Goal: Obtain resource: Download file/media

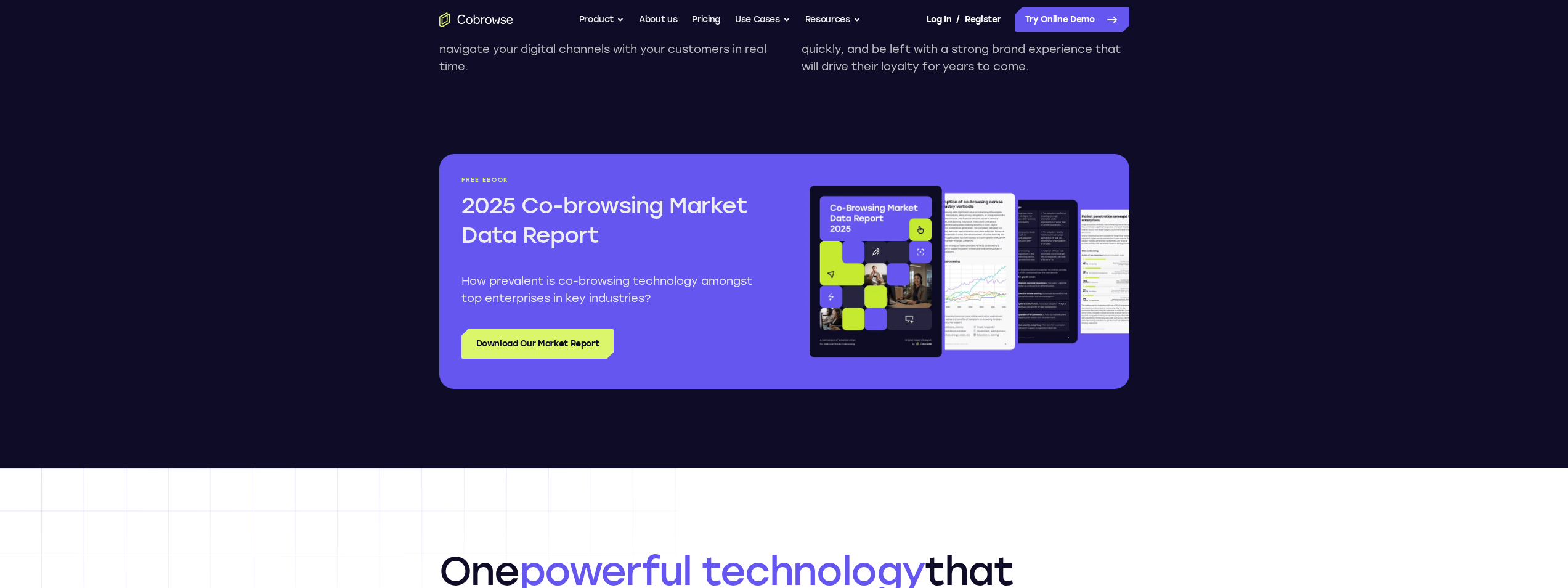
scroll to position [1417, 0]
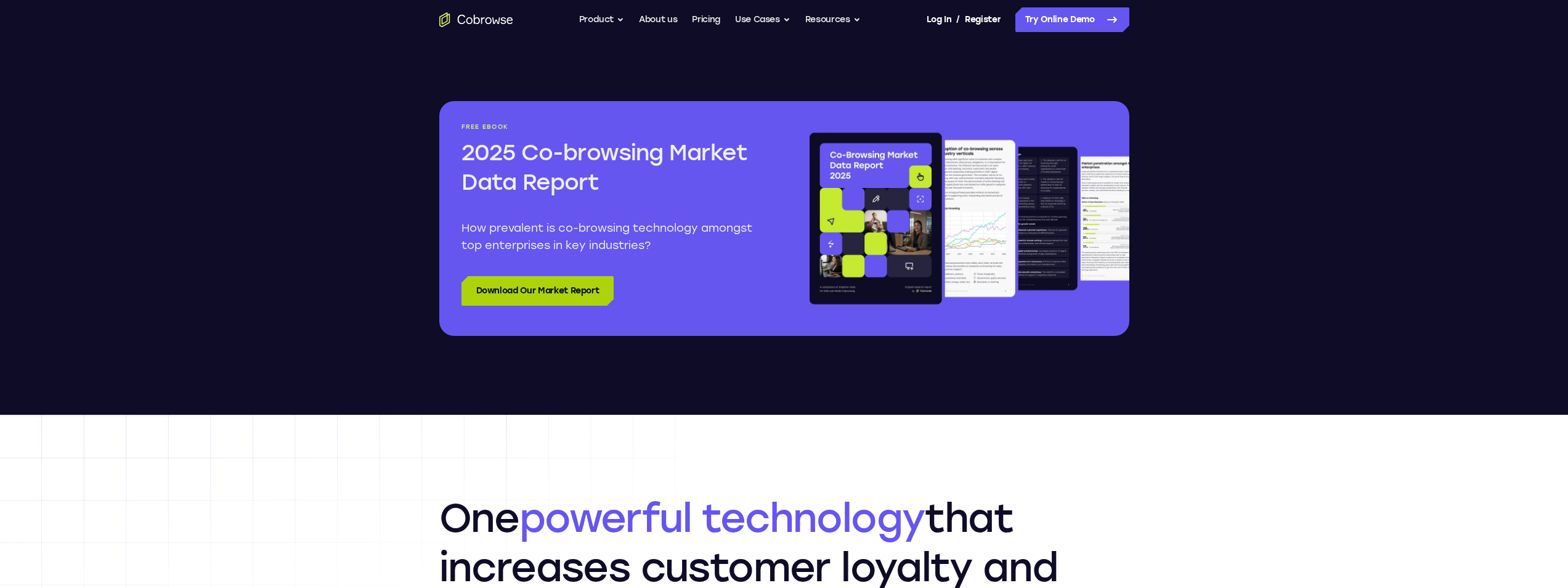
click at [498, 279] on link "Download Our Market Report" at bounding box center [537, 290] width 153 height 29
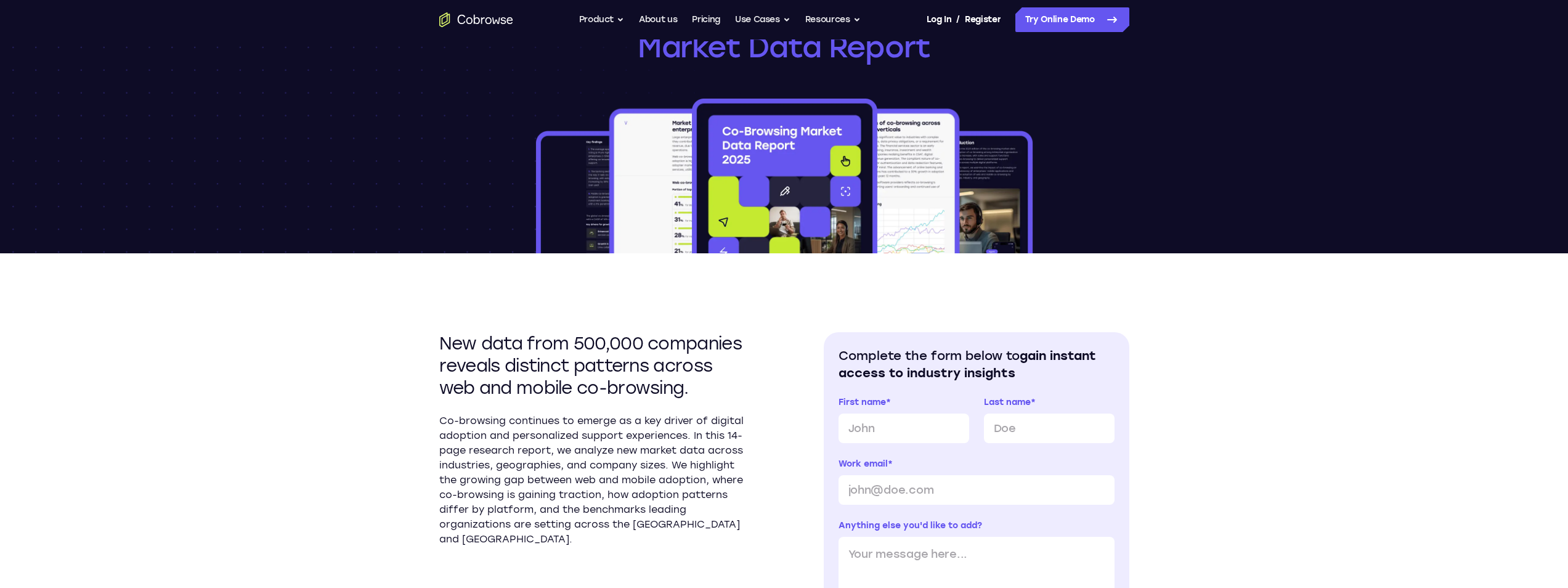
scroll to position [246, 0]
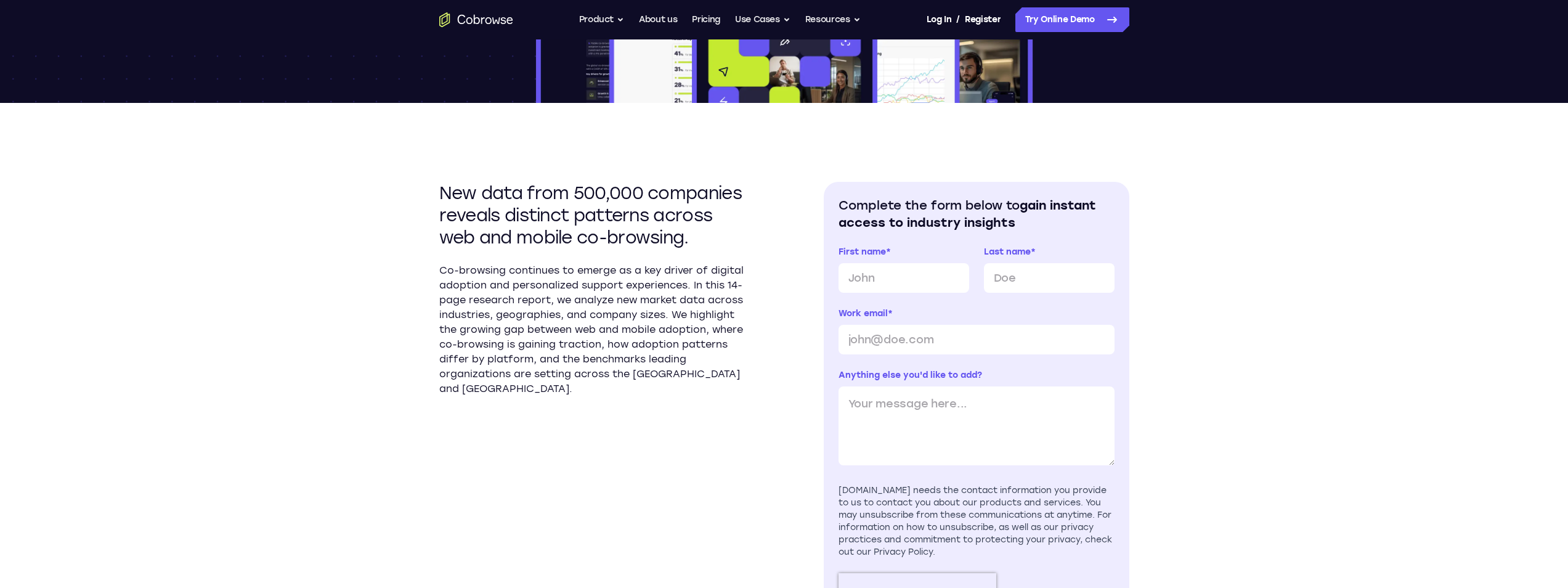
click at [843, 205] on h2 "Complete the form below to gain instant access to industry insights" at bounding box center [976, 213] width 276 height 34
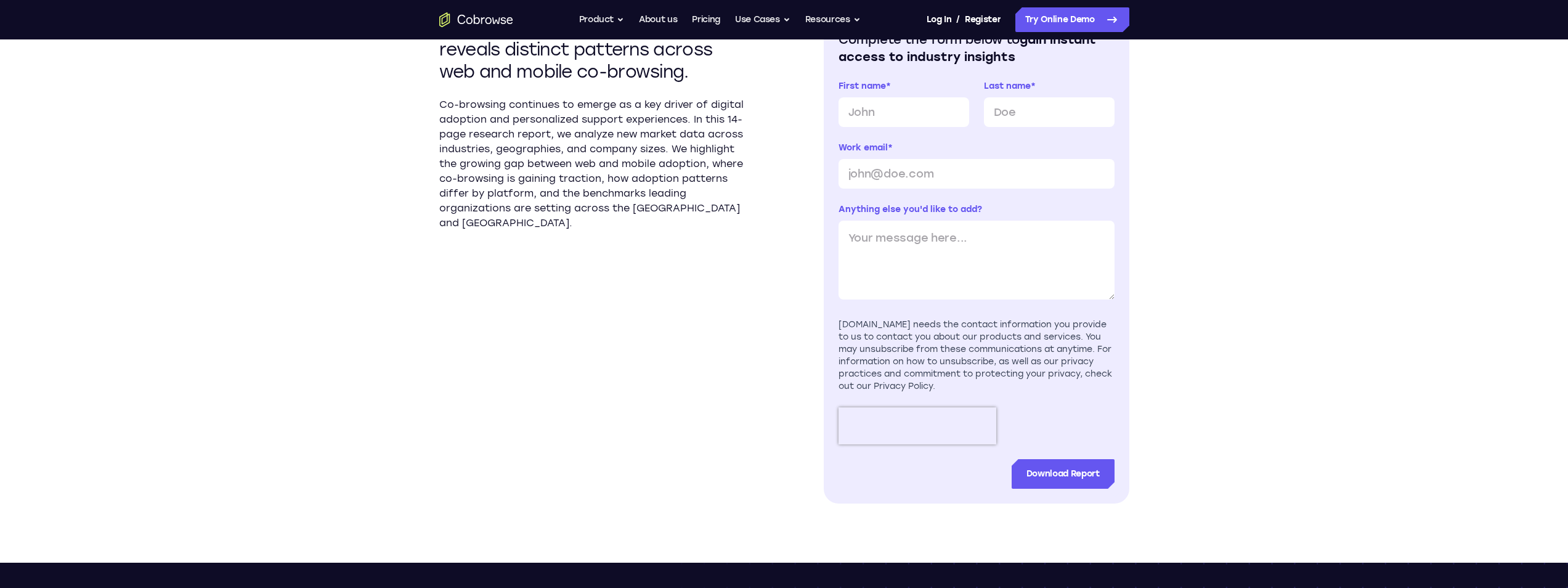
scroll to position [431, 0]
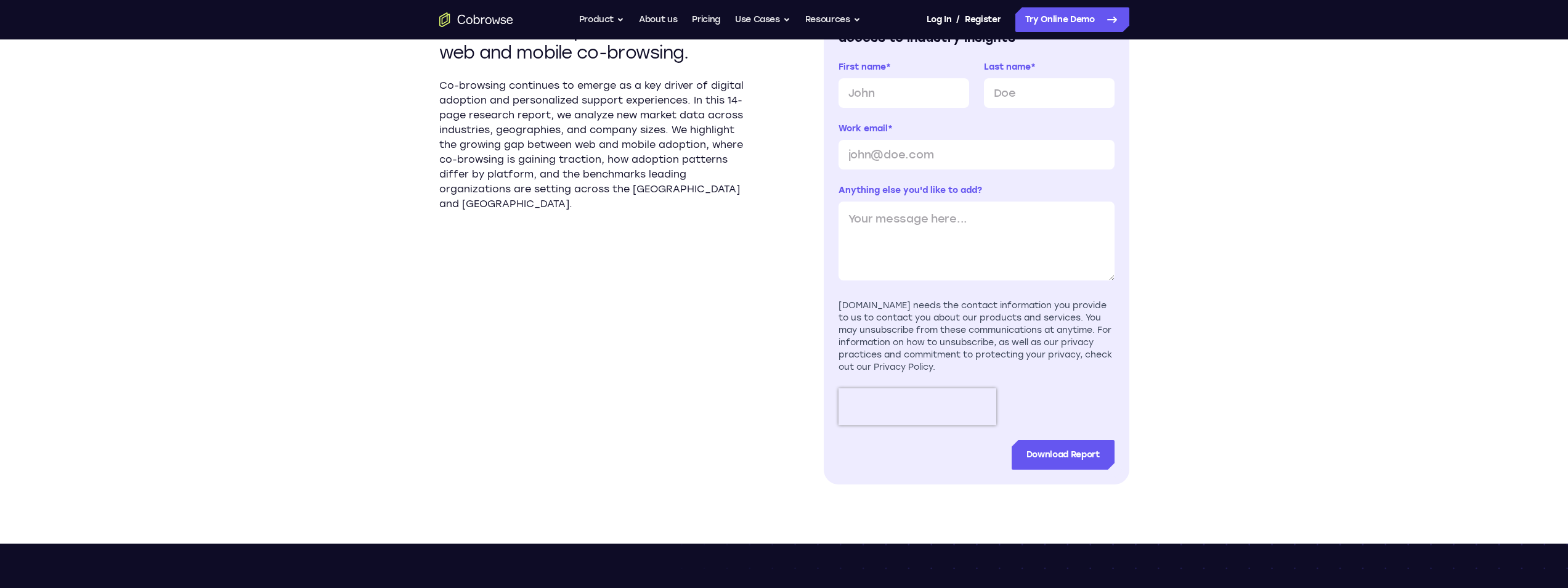
click at [605, 120] on p "Co-browsing continues to emerge as a key driver of digital adoption and persona…" at bounding box center [592, 145] width 306 height 133
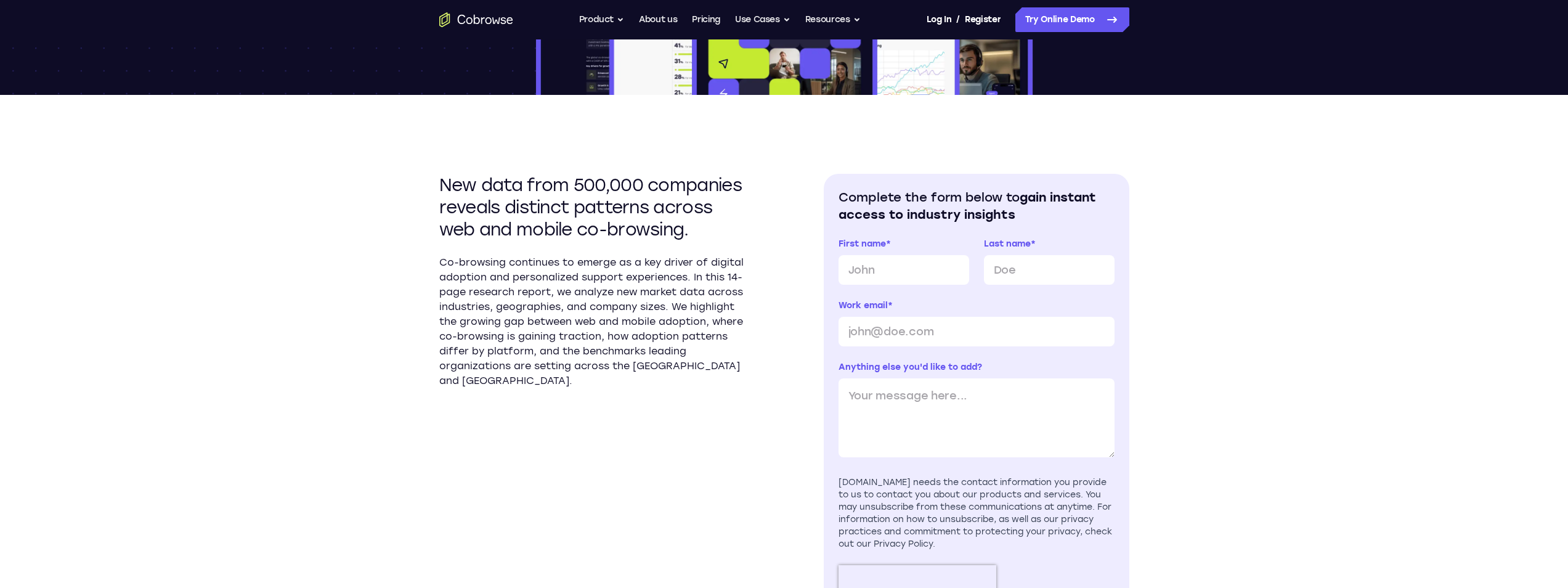
scroll to position [185, 0]
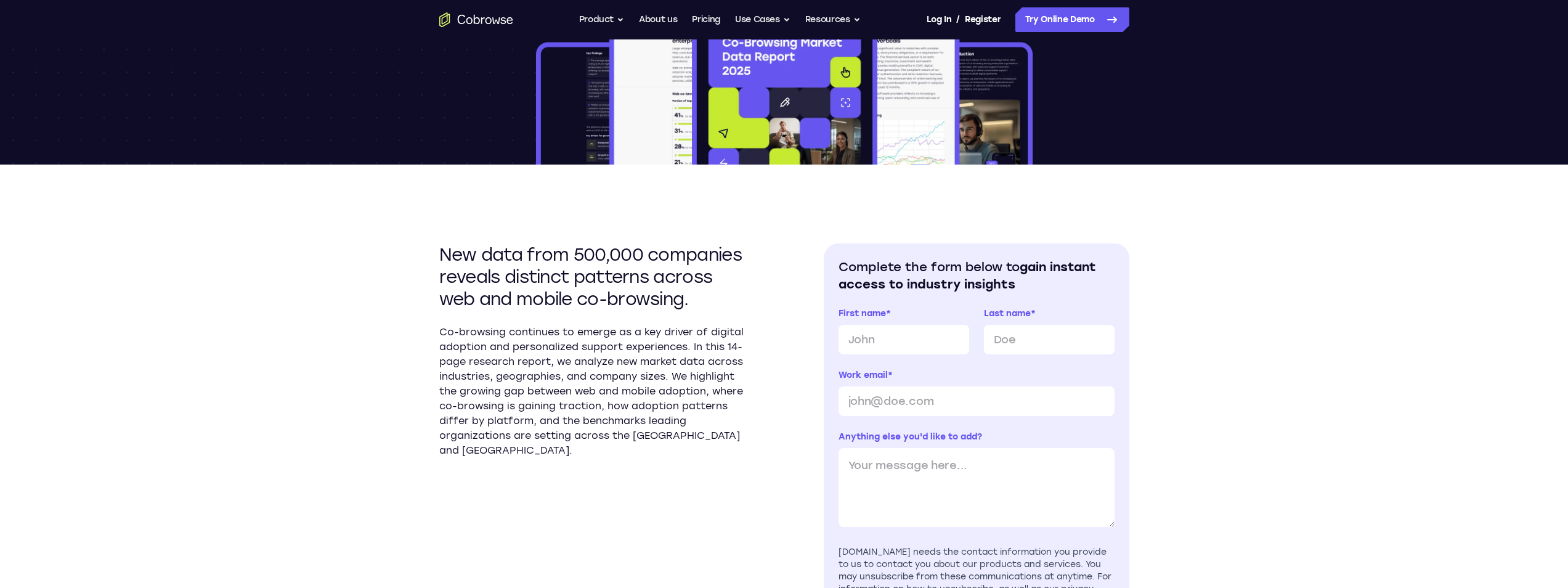
click at [906, 120] on img at bounding box center [784, 86] width 501 height 157
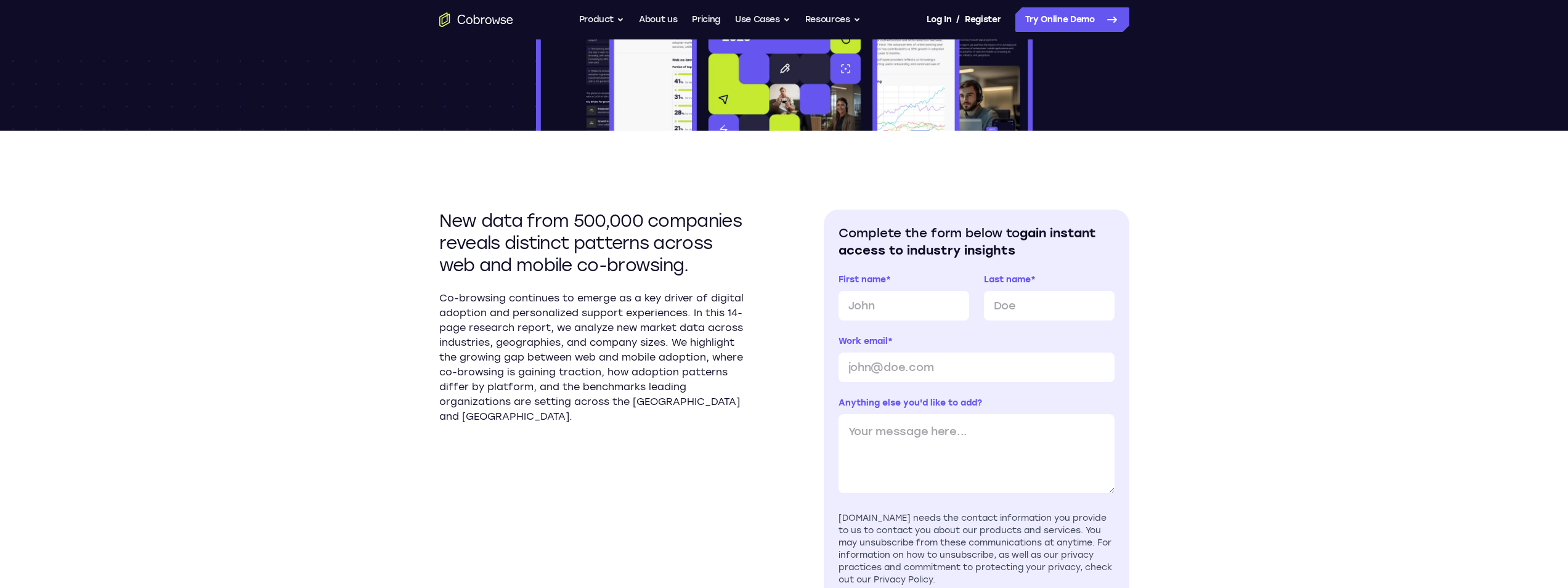
scroll to position [246, 0]
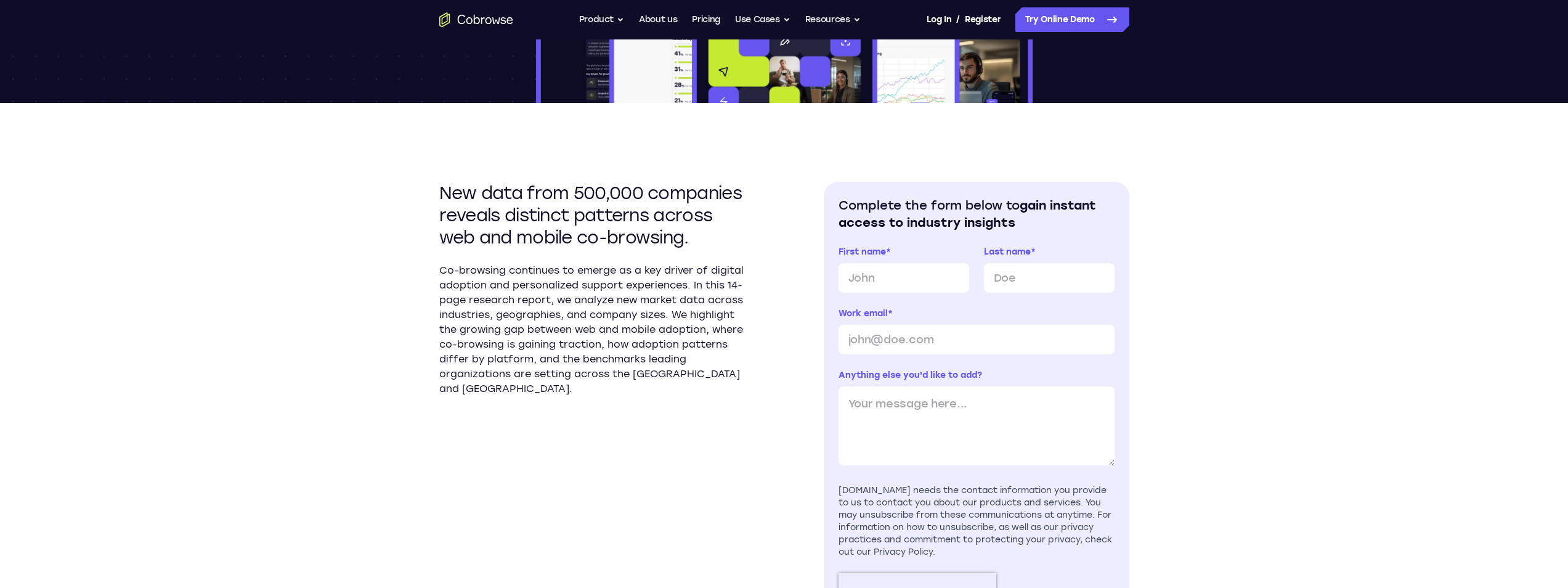
click at [493, 119] on div "New data from 500,000 companies reveals distinct patterns across web and mobile…" at bounding box center [784, 416] width 690 height 625
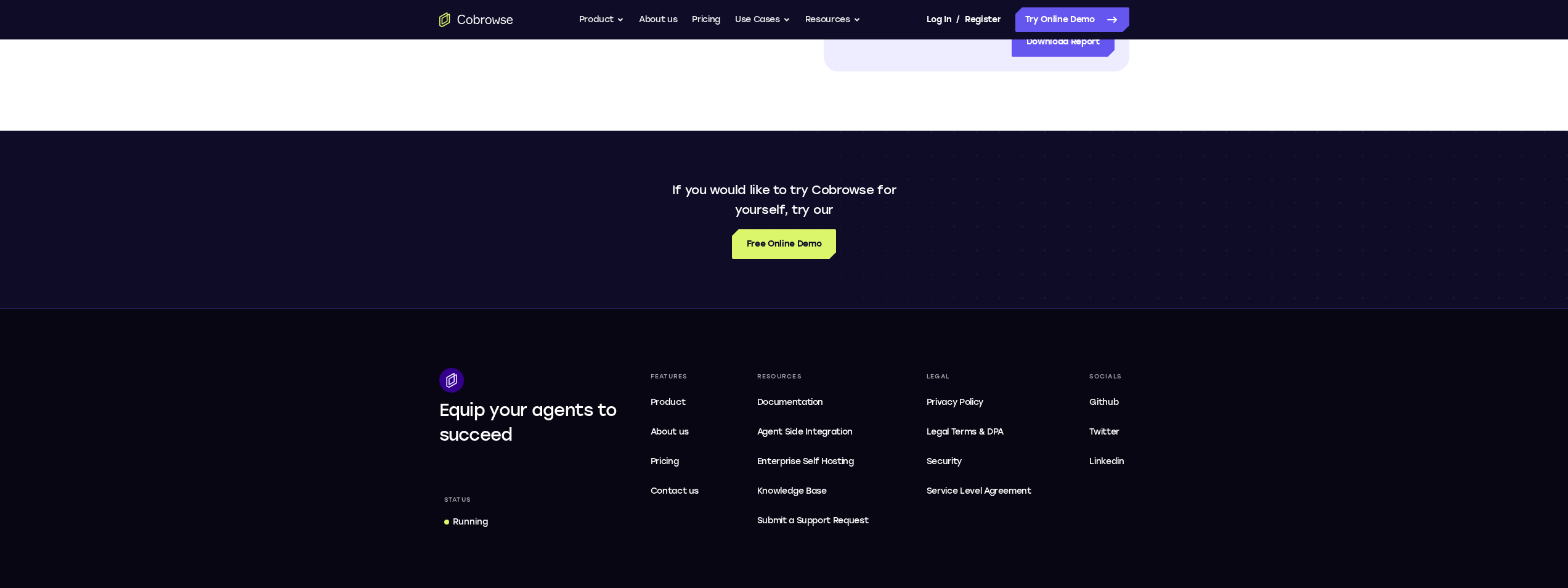
scroll to position [863, 0]
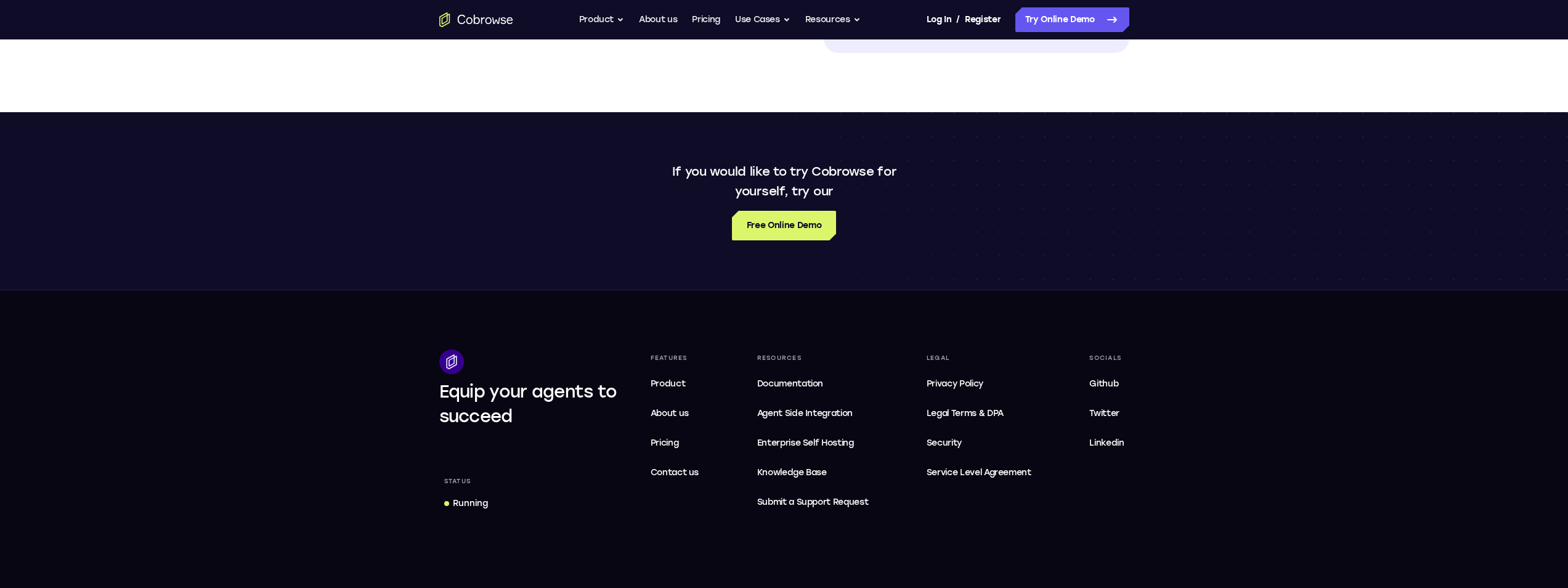
click at [992, 210] on div "If you would like to try Cobrowse for yourself, try our Free Online Demo" at bounding box center [784, 200] width 789 height 79
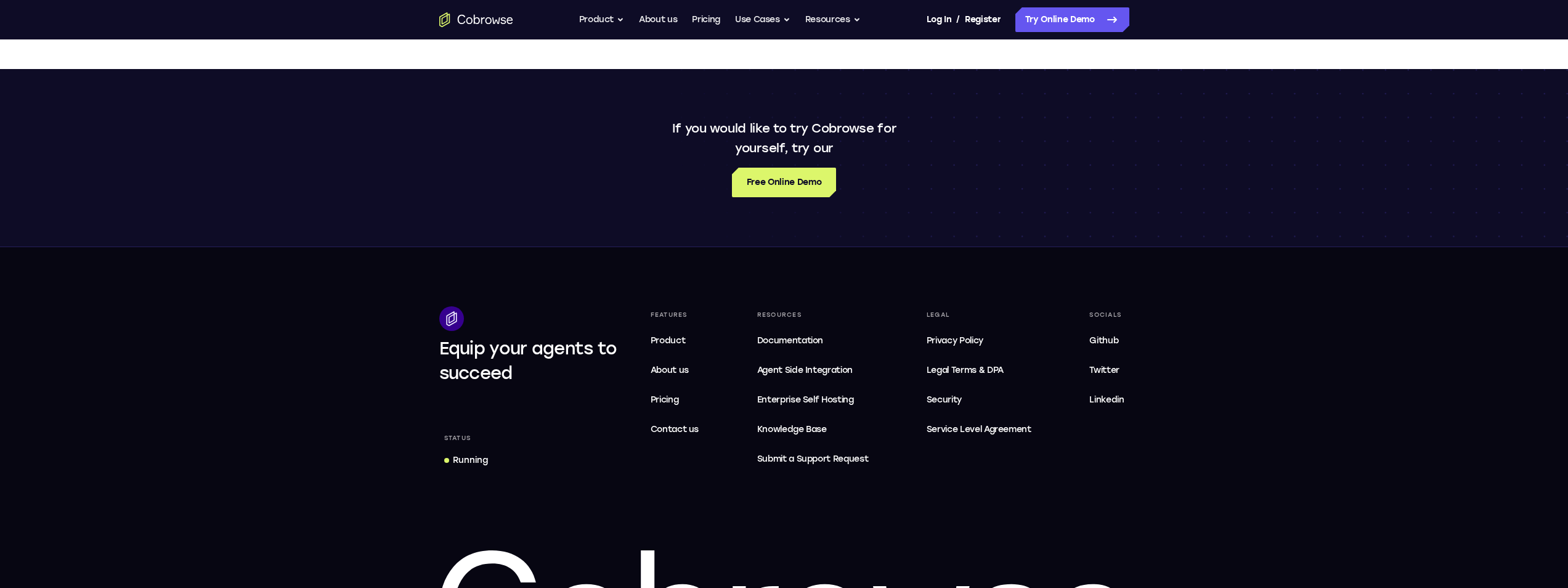
scroll to position [924, 0]
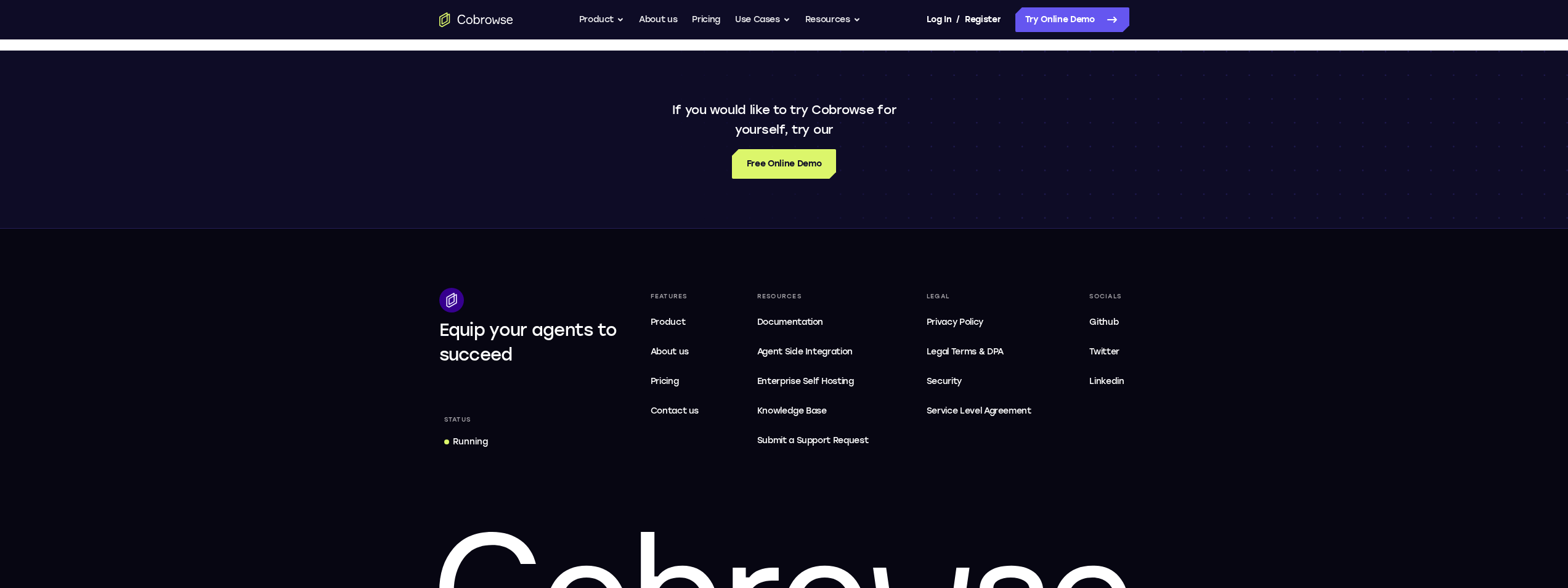
click at [728, 144] on div "If you would like to try Cobrowse for yourself, try our Free Online Demo" at bounding box center [784, 138] width 789 height 79
click at [967, 413] on span "Service Level Agreement" at bounding box center [979, 411] width 105 height 15
